Goal: Information Seeking & Learning: Compare options

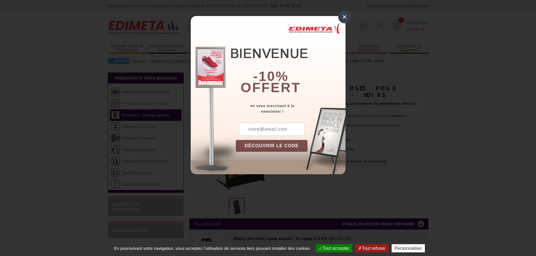
click at [342, 17] on div "×" at bounding box center [344, 16] width 13 height 13
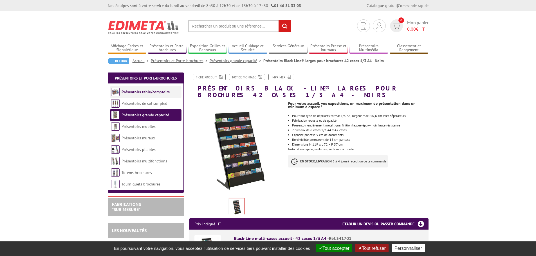
click at [125, 95] on li "Présentoirs table/comptoirs" at bounding box center [145, 92] width 71 height 12
click at [127, 90] on link "Présentoirs table/comptoirs" at bounding box center [146, 91] width 48 height 5
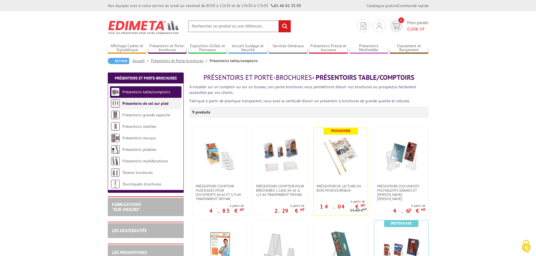
click at [130, 102] on link "Présentoirs de sol sur pied" at bounding box center [145, 103] width 46 height 5
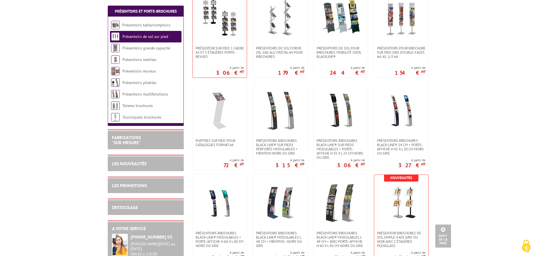
scroll to position [450, 0]
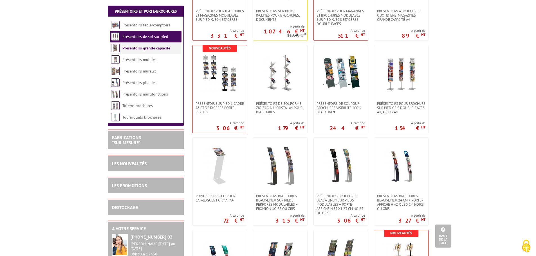
click at [158, 47] on link "Présentoirs grande capacité" at bounding box center [146, 48] width 48 height 5
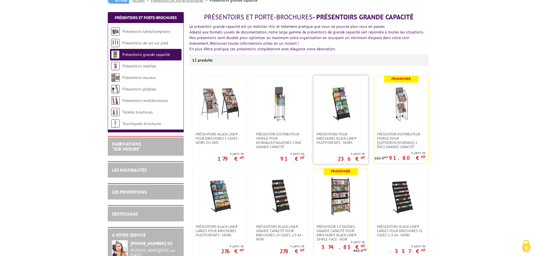
scroll to position [28, 0]
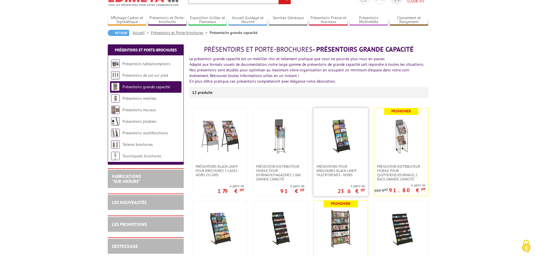
click at [336, 135] on img at bounding box center [340, 136] width 39 height 39
click at [146, 98] on link "Présentoirs mobiles" at bounding box center [139, 98] width 34 height 5
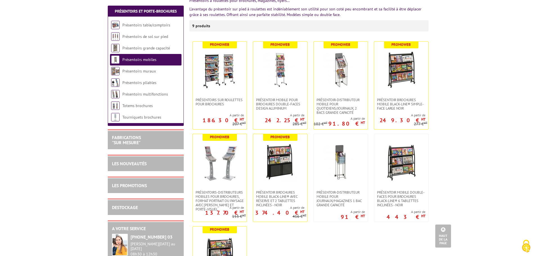
scroll to position [84, 0]
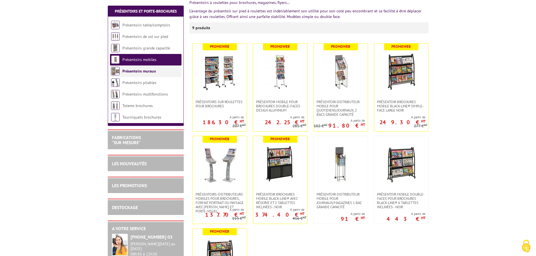
click at [153, 71] on link "Présentoirs muraux" at bounding box center [138, 71] width 33 height 5
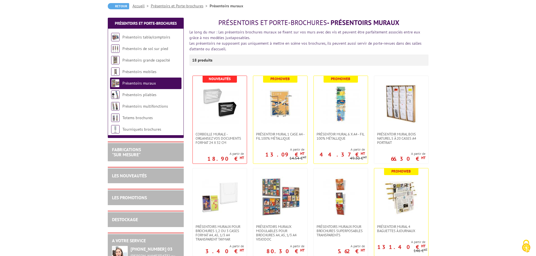
scroll to position [56, 0]
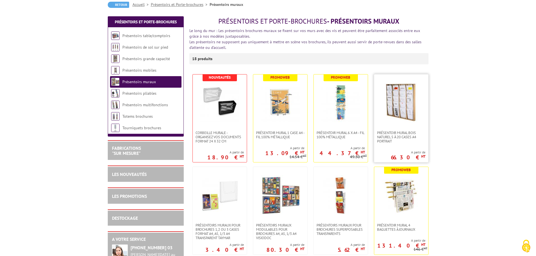
click at [406, 110] on img at bounding box center [400, 102] width 39 height 39
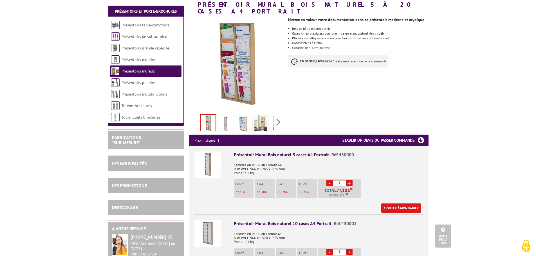
scroll to position [28, 0]
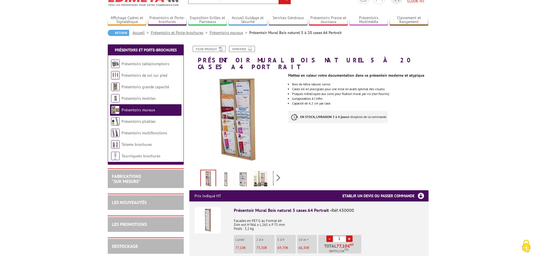
click at [136, 107] on li "Présentoirs muraux" at bounding box center [145, 110] width 71 height 12
click at [136, 111] on link "Présentoirs muraux" at bounding box center [138, 109] width 33 height 5
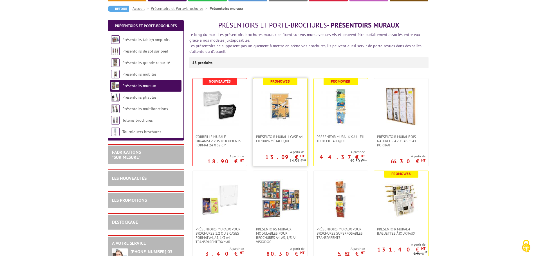
scroll to position [113, 0]
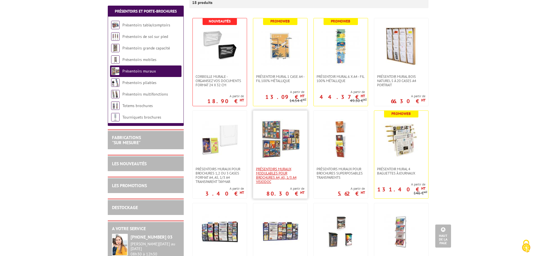
click at [268, 171] on span "Présentoirs muraux modulables pour brochures A4, A5, 1/3 A4 VISIODOC" at bounding box center [280, 175] width 48 height 17
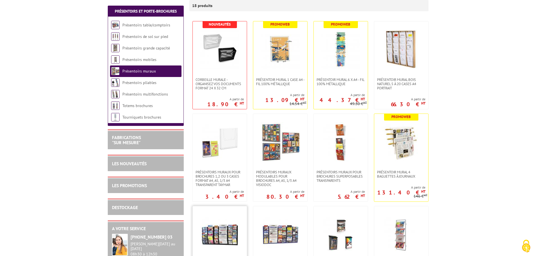
click at [231, 233] on img at bounding box center [219, 234] width 39 height 39
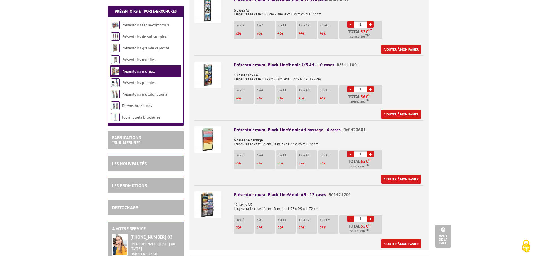
scroll to position [309, 0]
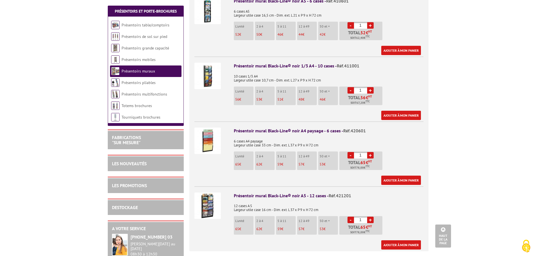
click at [210, 197] on img at bounding box center [207, 206] width 26 height 26
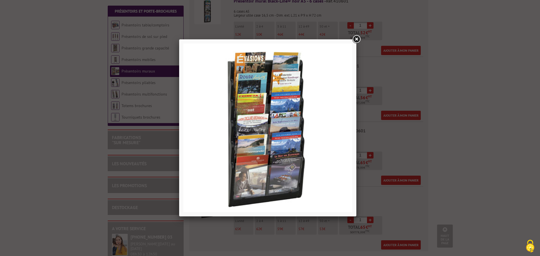
drag, startPoint x: 357, startPoint y: 39, endPoint x: 355, endPoint y: 43, distance: 4.3
click at [357, 39] on link at bounding box center [356, 39] width 10 height 10
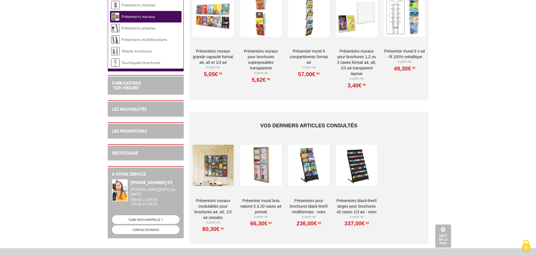
scroll to position [619, 0]
